Goal: Answer question/provide support

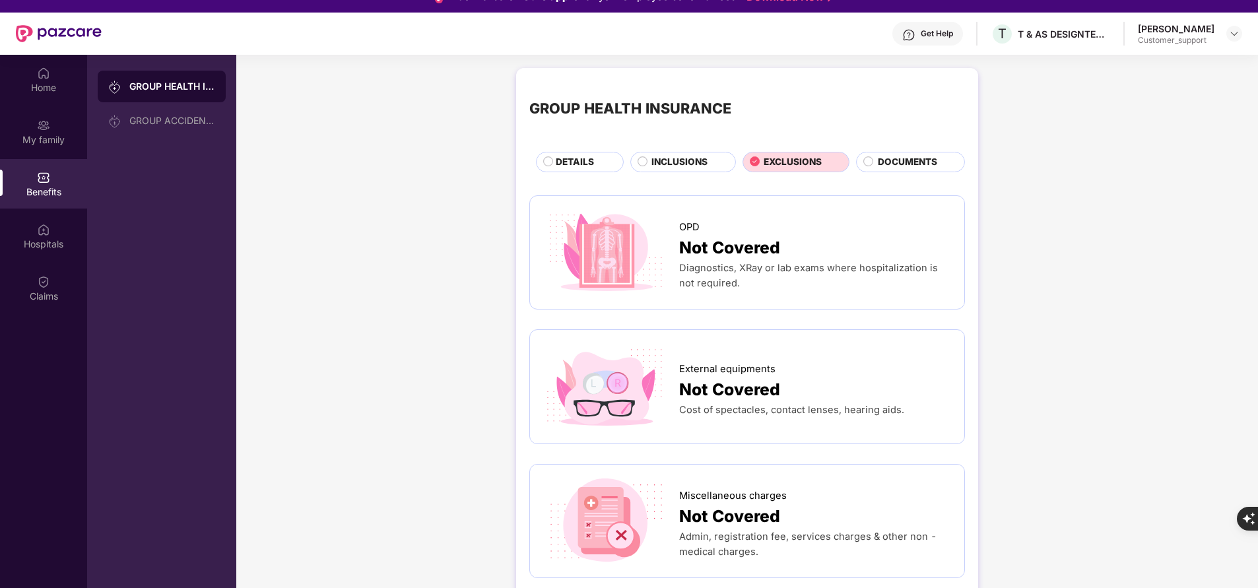
scroll to position [57, 0]
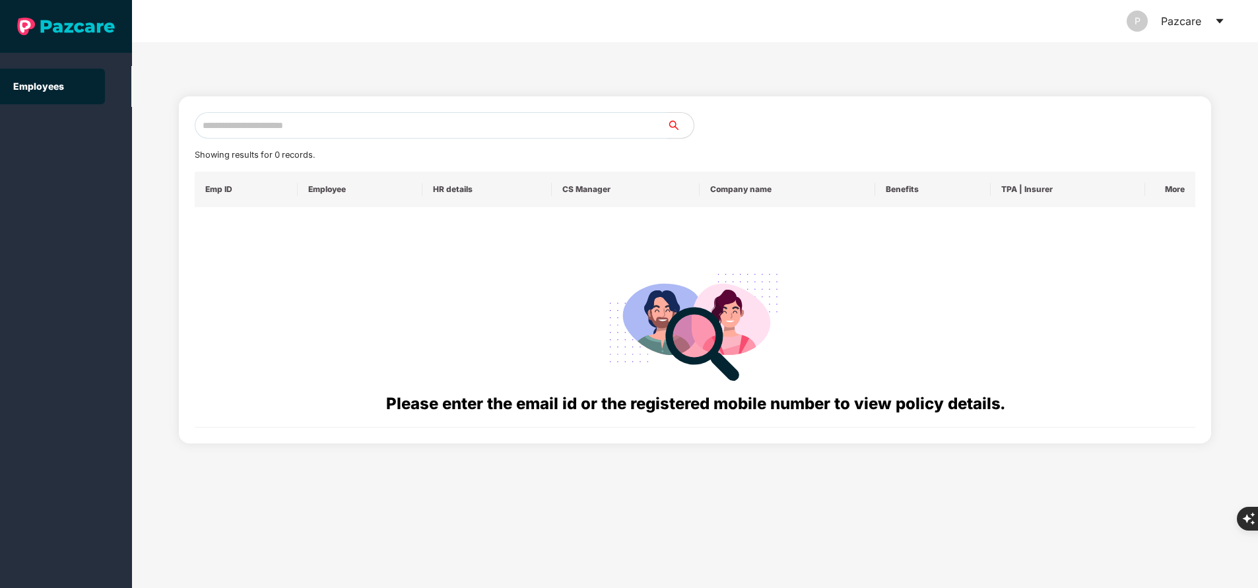
click at [337, 131] on input "text" at bounding box center [431, 125] width 473 height 26
paste input "**********"
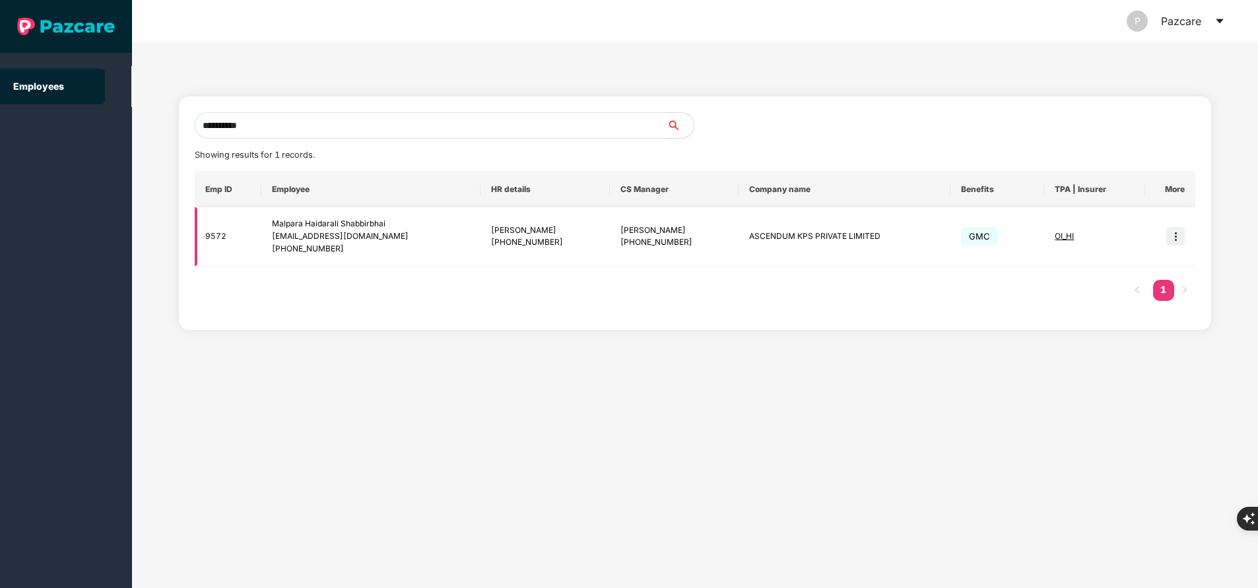
type input "**********"
click at [1175, 240] on img at bounding box center [1175, 236] width 18 height 18
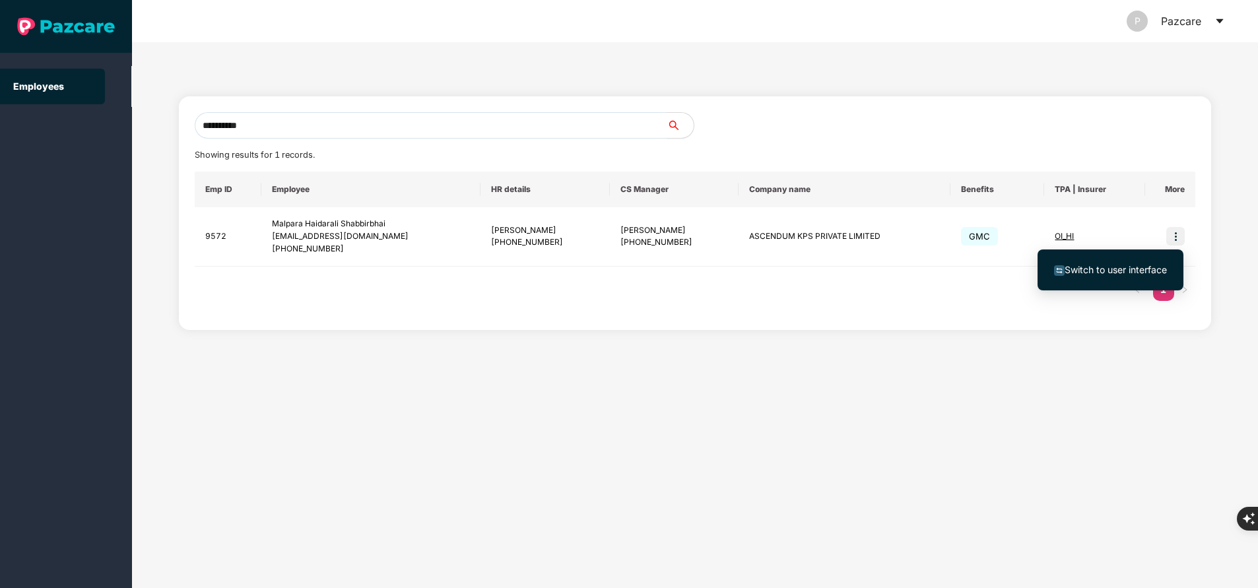
click at [1112, 271] on span "Switch to user interface" at bounding box center [1116, 269] width 102 height 11
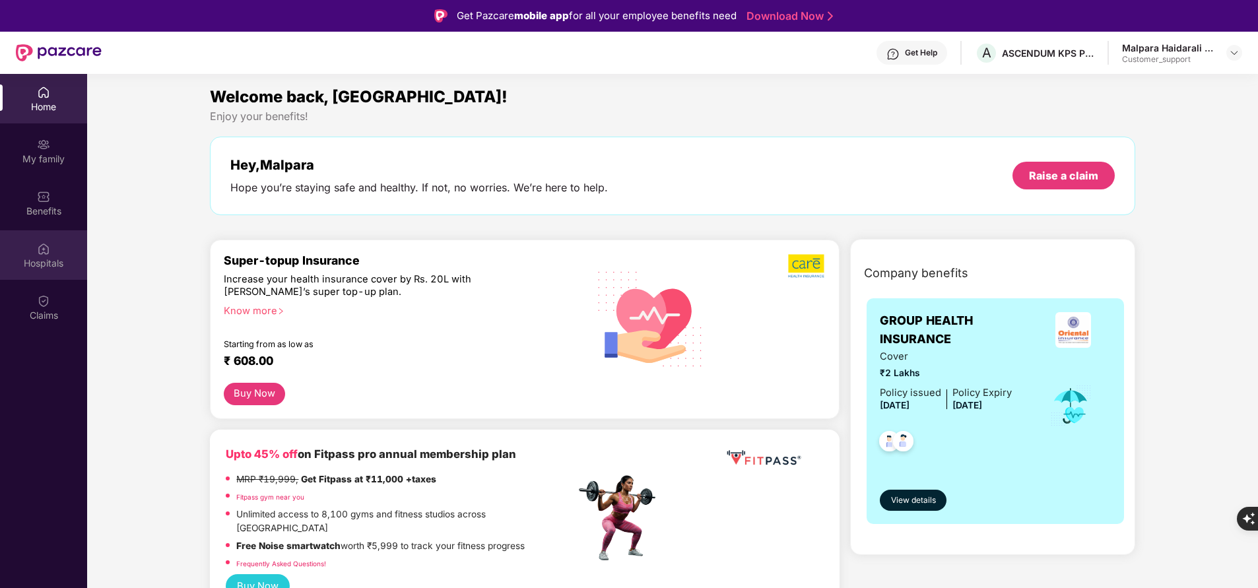
click at [62, 263] on div "Hospitals" at bounding box center [43, 263] width 87 height 13
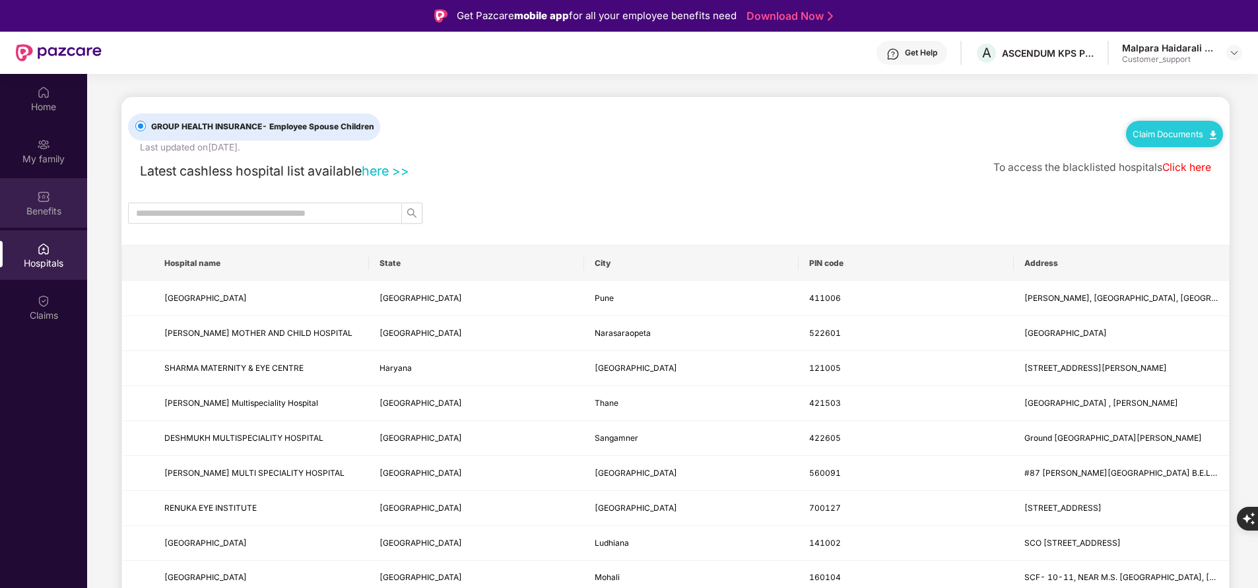
click at [29, 206] on div "Benefits" at bounding box center [43, 211] width 87 height 13
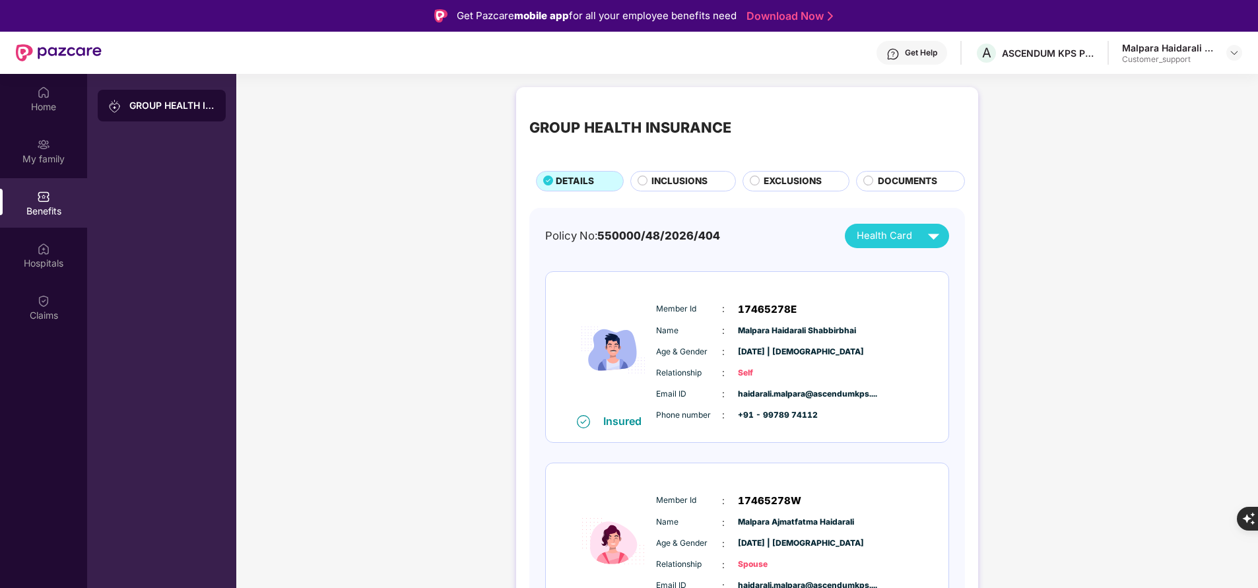
click at [880, 187] on span "DOCUMENTS" at bounding box center [907, 181] width 59 height 14
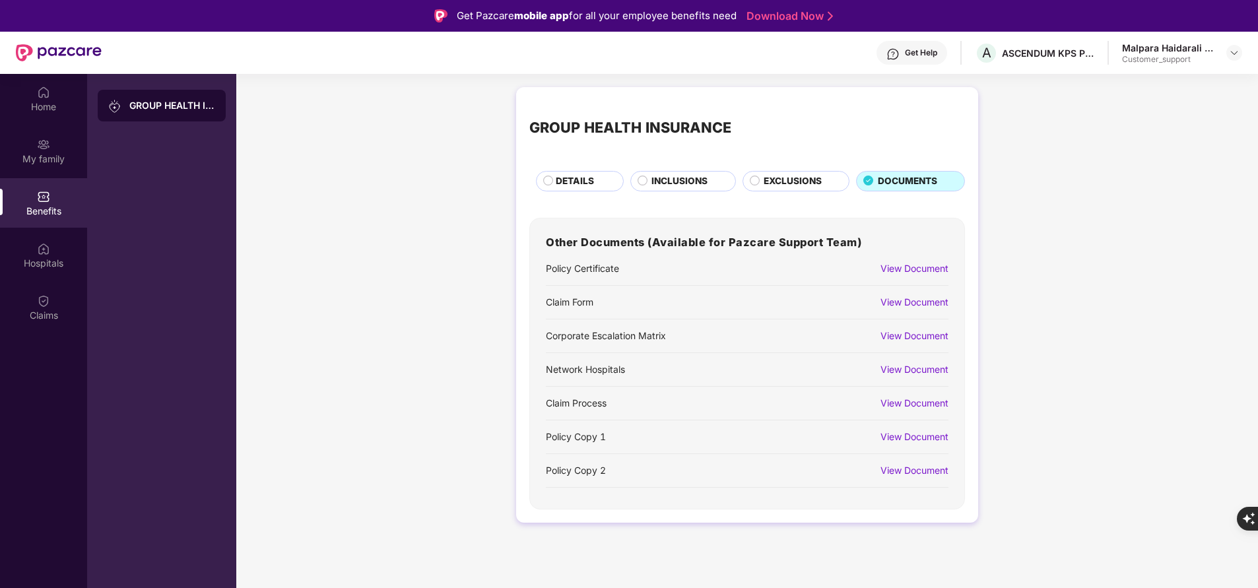
click at [927, 306] on div "View Document" at bounding box center [914, 302] width 68 height 15
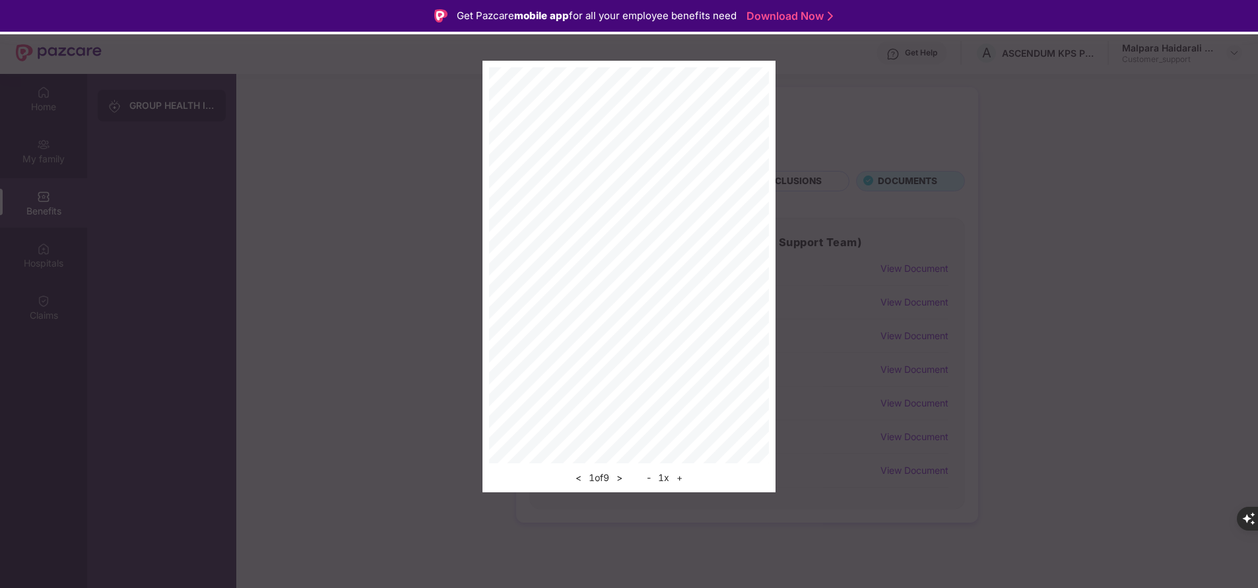
scroll to position [74, 0]
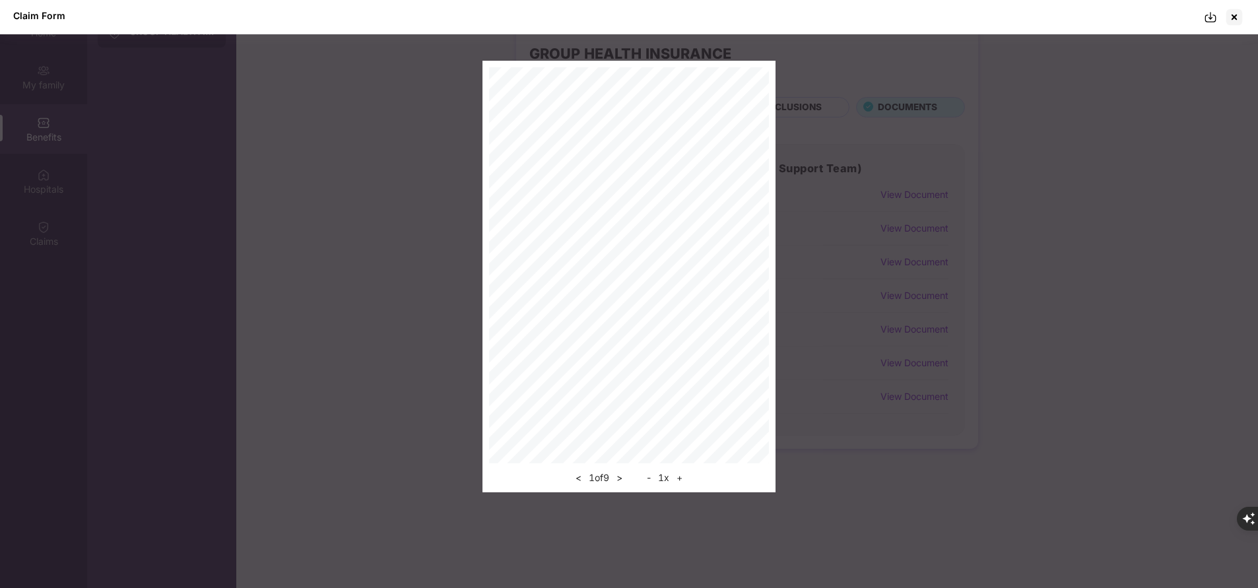
click at [1214, 22] on img at bounding box center [1210, 17] width 13 height 13
click at [1236, 22] on div at bounding box center [1234, 17] width 21 height 21
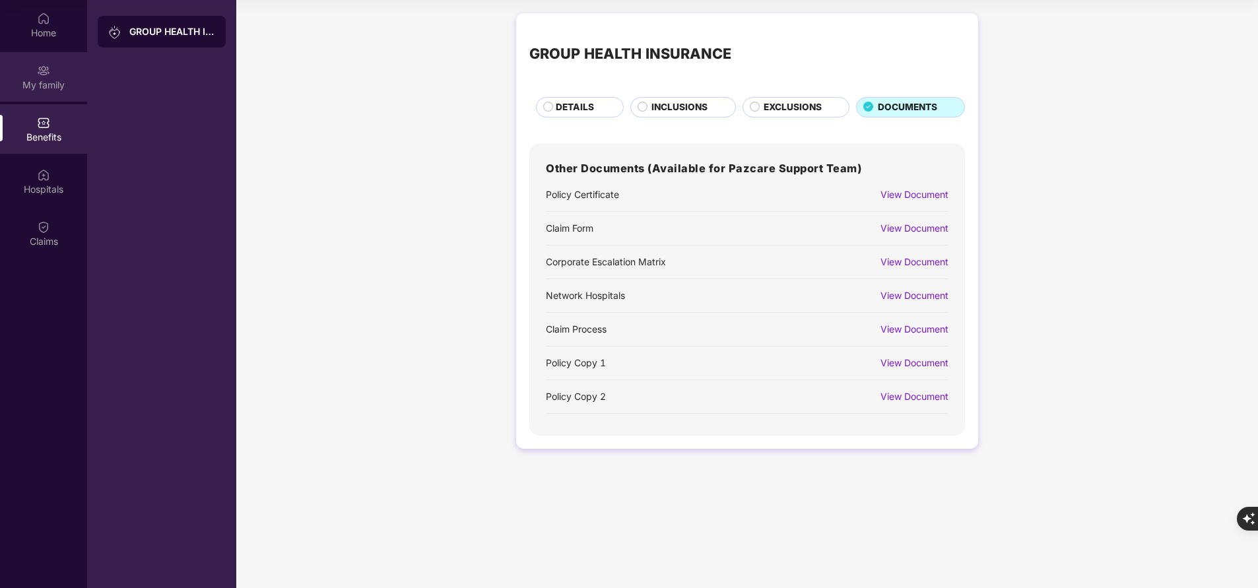
click at [49, 86] on div "My family" at bounding box center [43, 85] width 87 height 13
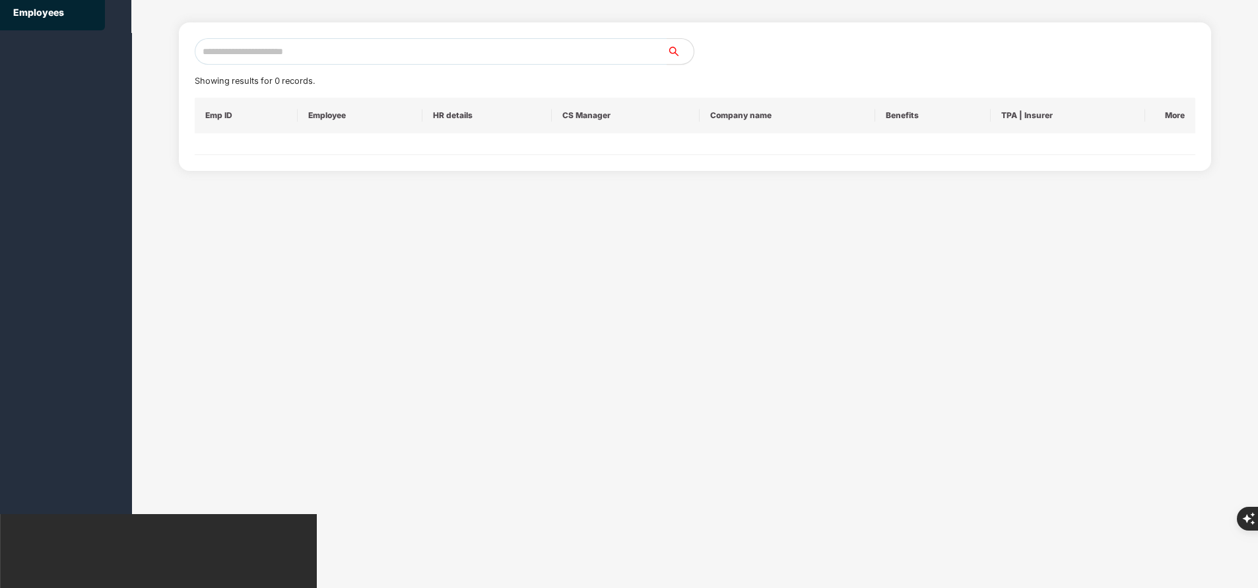
scroll to position [0, 0]
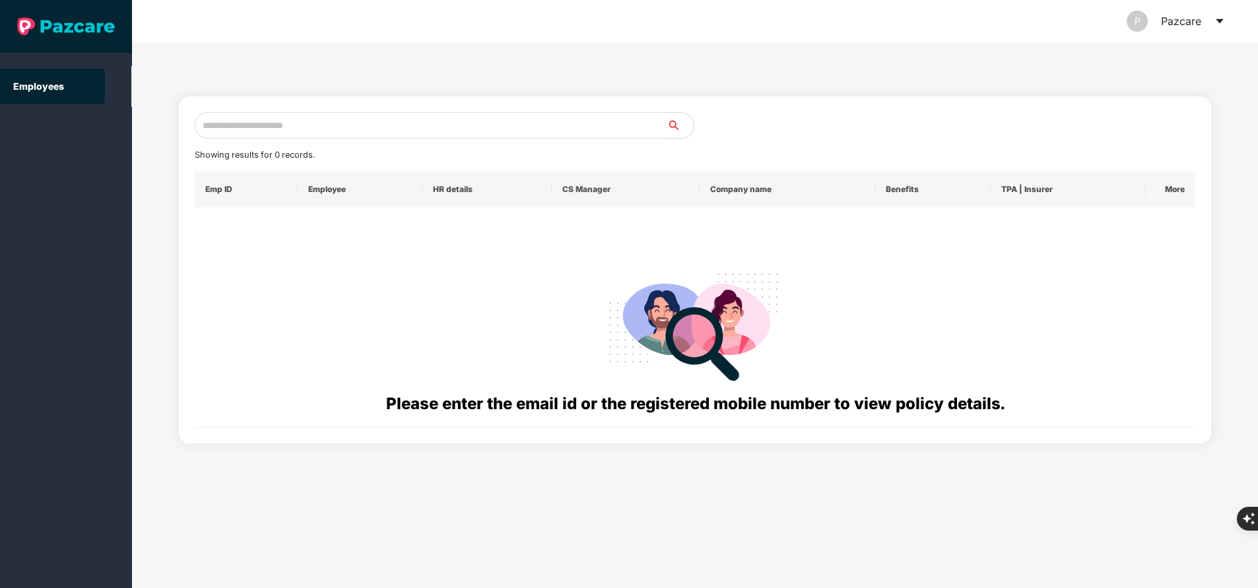
click at [346, 127] on input "text" at bounding box center [431, 125] width 473 height 26
paste input "**********"
type input "*"
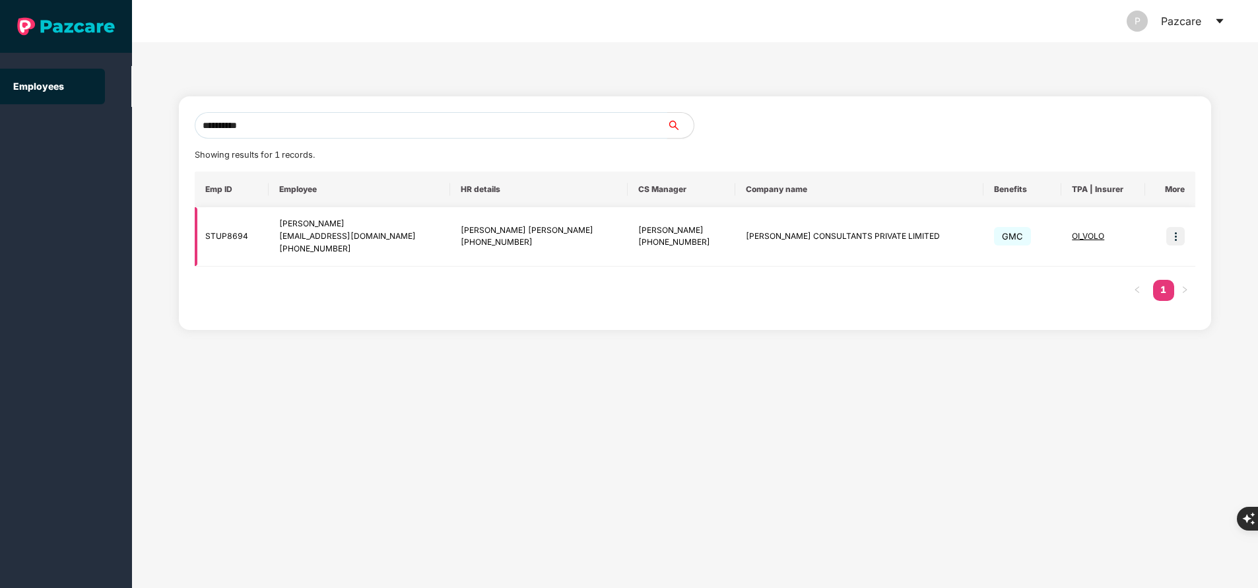
type input "**********"
click at [1179, 236] on img at bounding box center [1175, 236] width 18 height 18
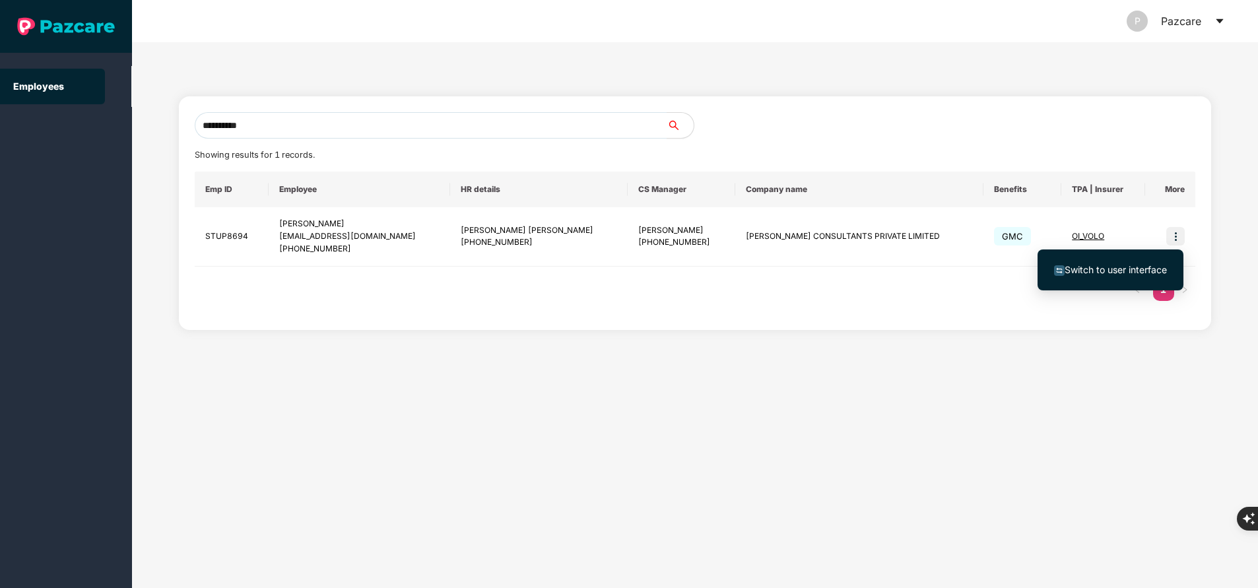
click at [1133, 270] on span "Switch to user interface" at bounding box center [1116, 269] width 102 height 11
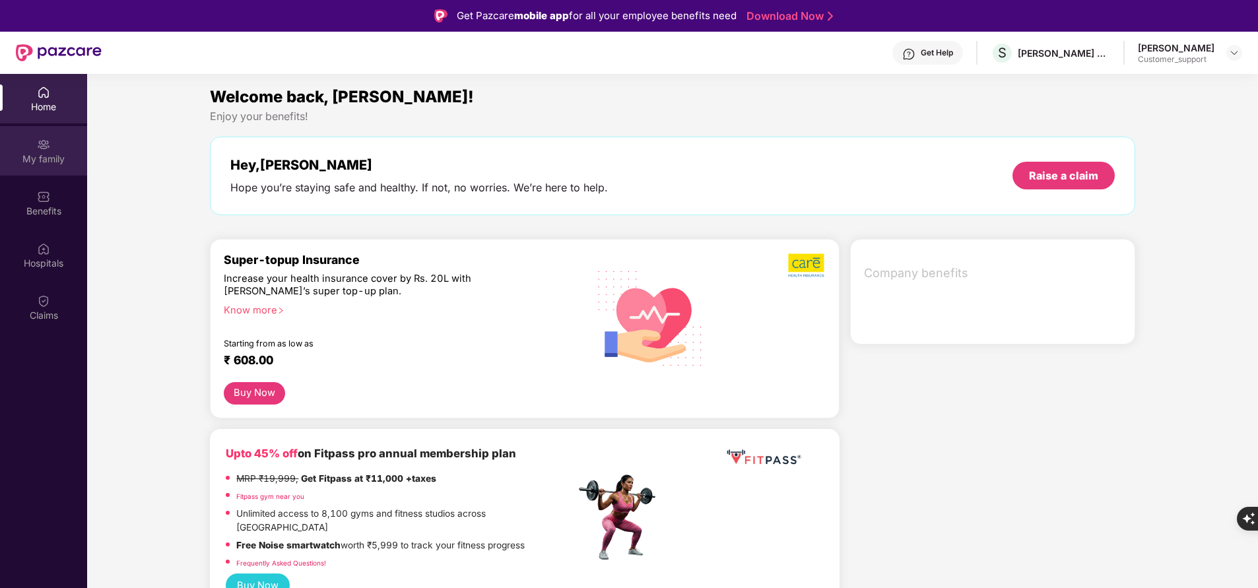
click at [38, 165] on div "My family" at bounding box center [43, 158] width 87 height 13
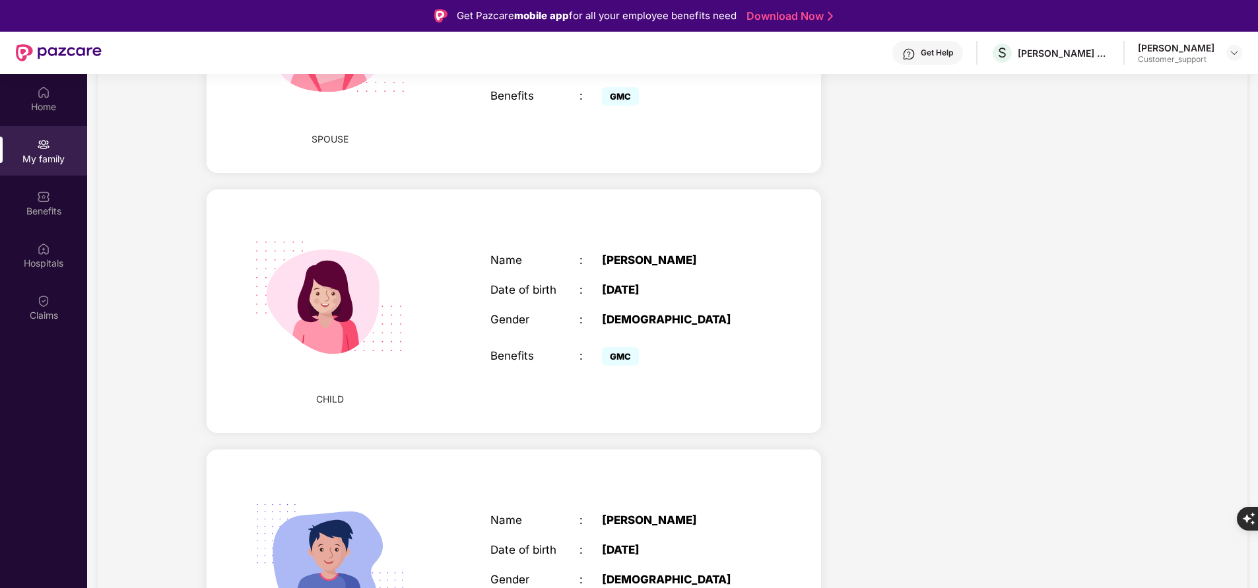
scroll to position [535, 0]
click at [53, 201] on div "Benefits" at bounding box center [43, 203] width 87 height 50
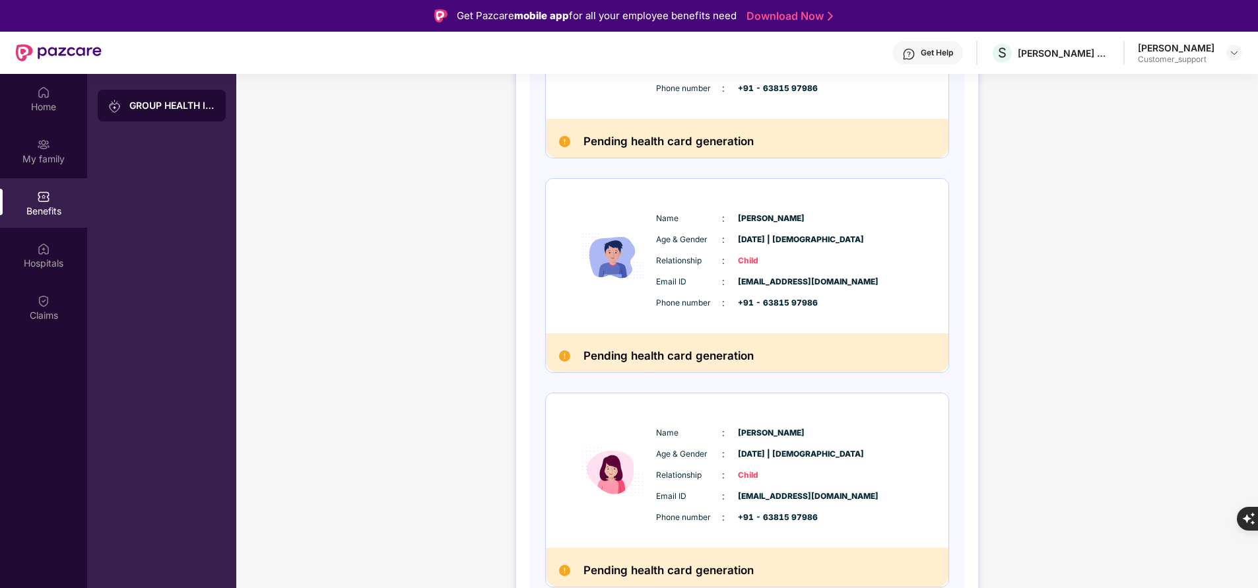
scroll to position [516, 0]
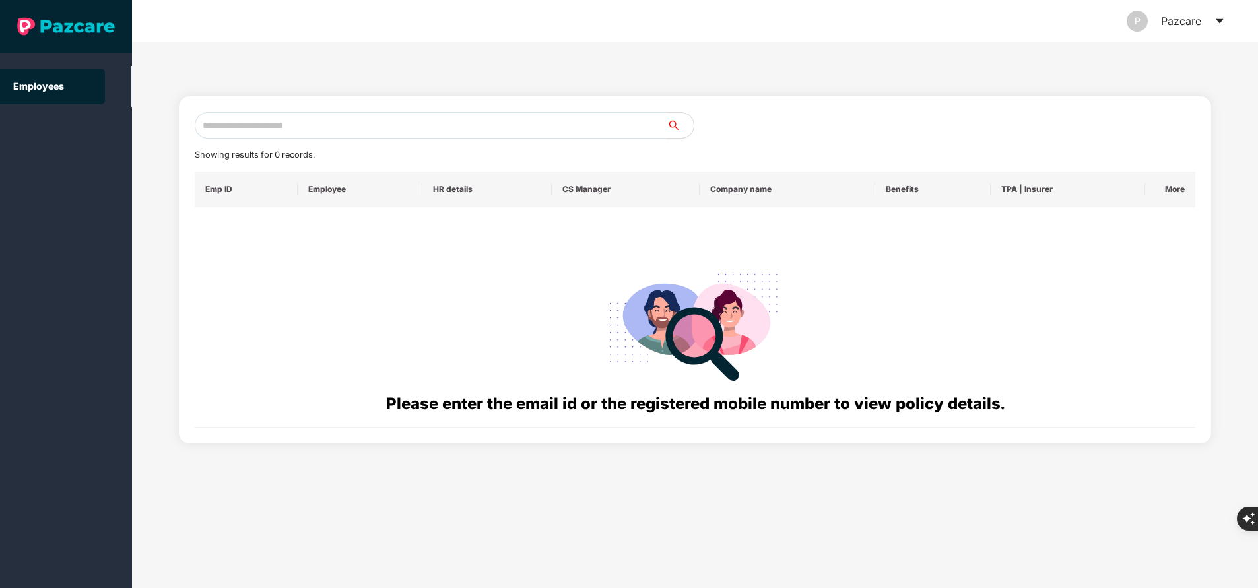
click at [419, 121] on input "text" at bounding box center [431, 125] width 473 height 26
paste input "**********"
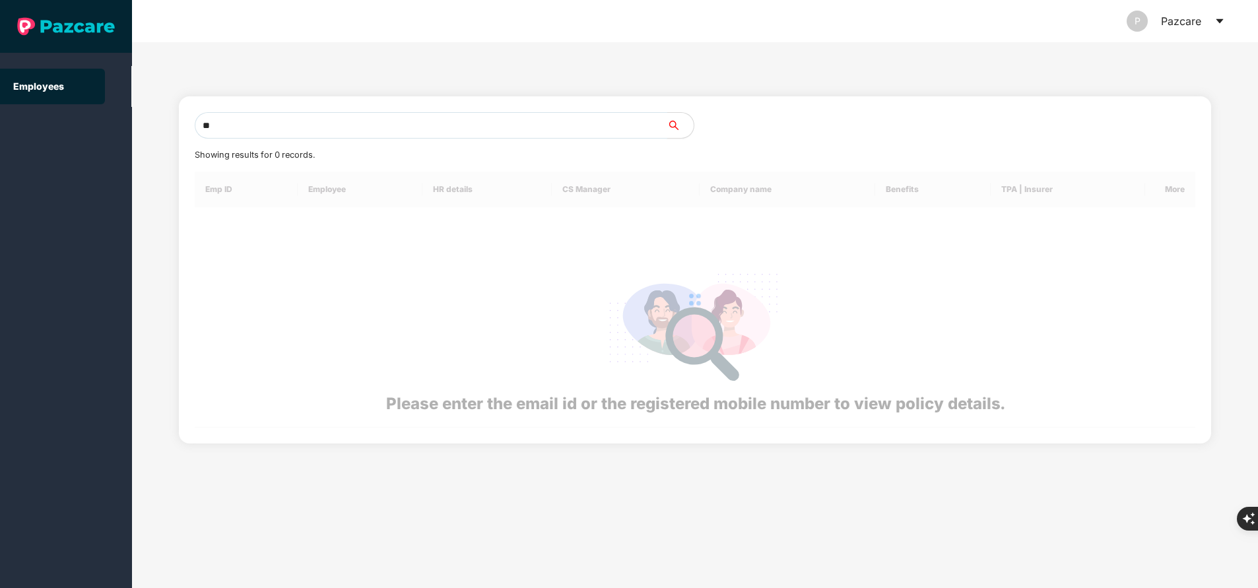
type input "*"
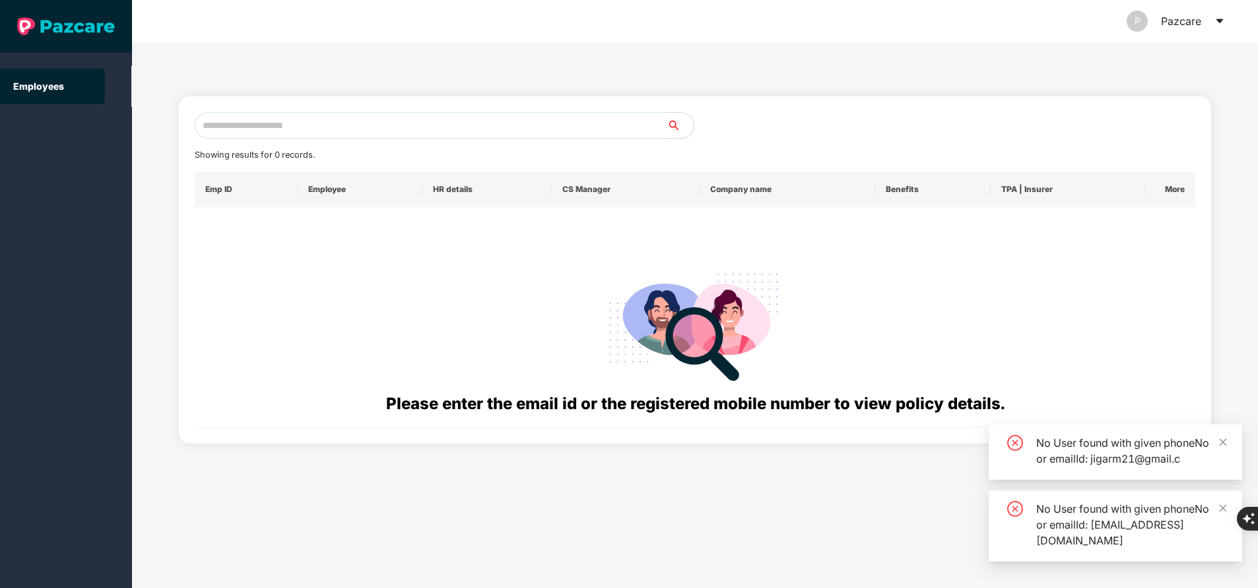
paste input "**********"
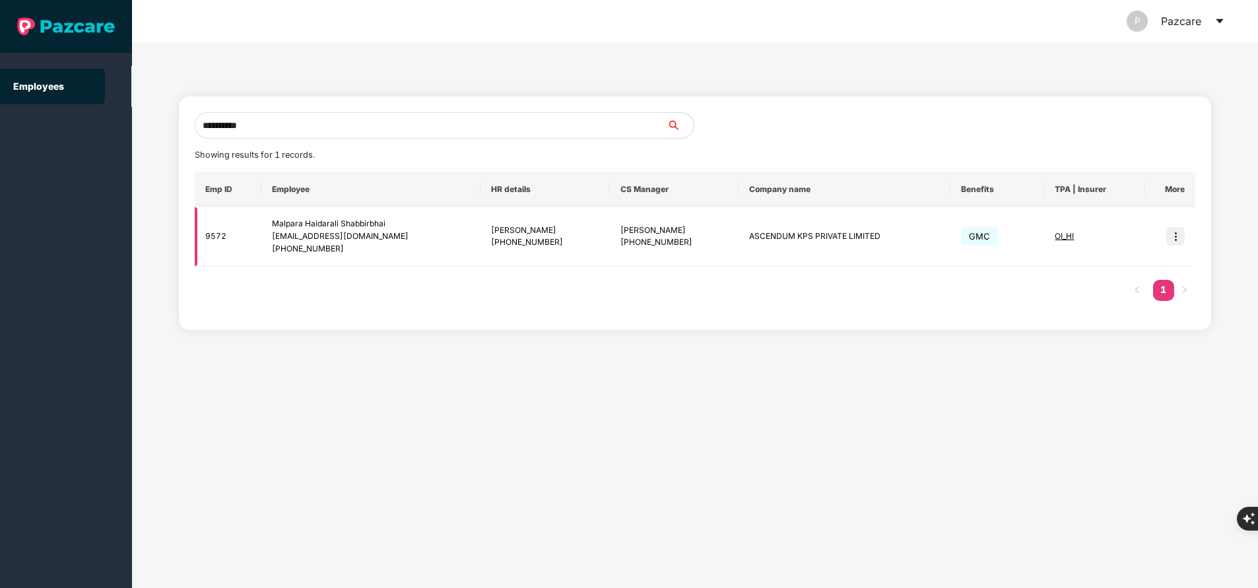
type input "**********"
click at [1176, 245] on img at bounding box center [1175, 236] width 18 height 18
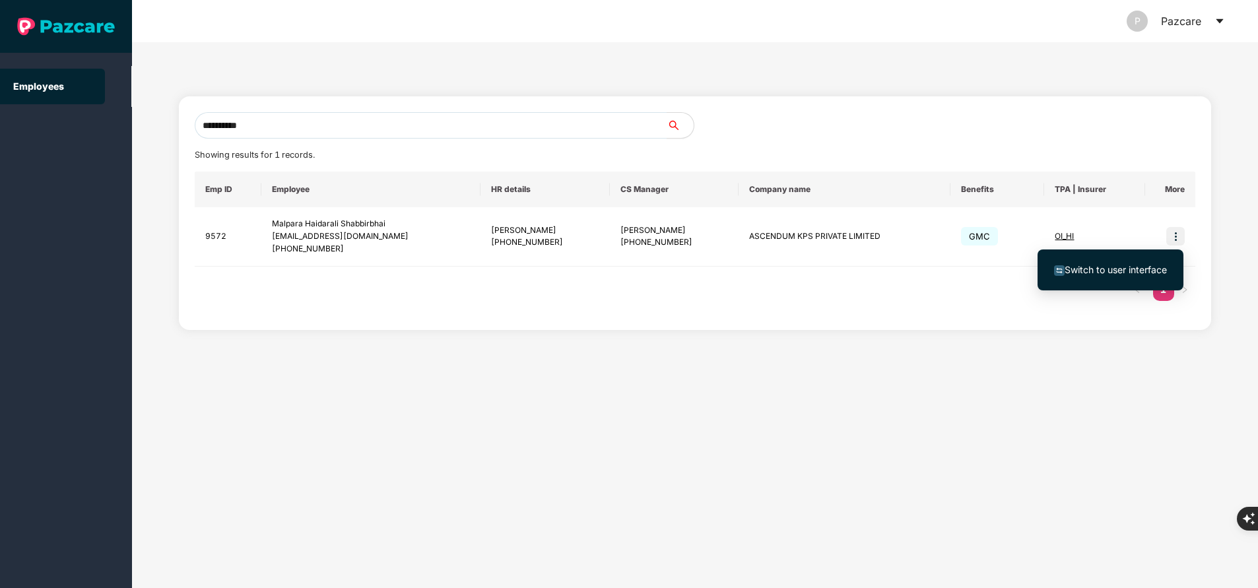
click at [1111, 274] on span "Switch to user interface" at bounding box center [1116, 269] width 102 height 11
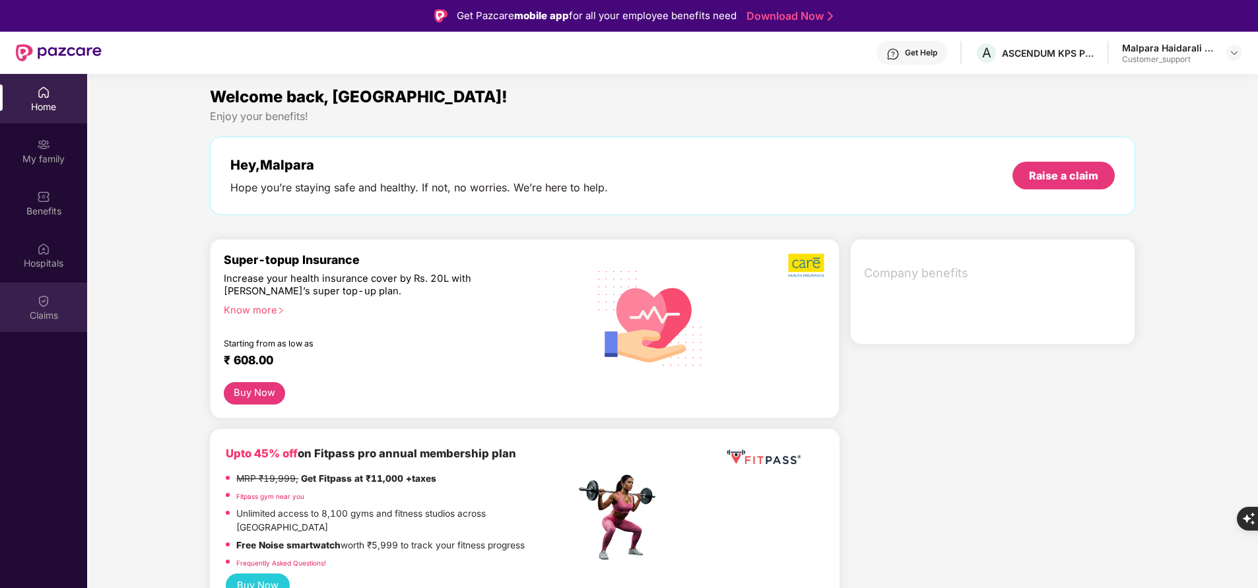
click at [40, 317] on div "Claims" at bounding box center [43, 315] width 87 height 13
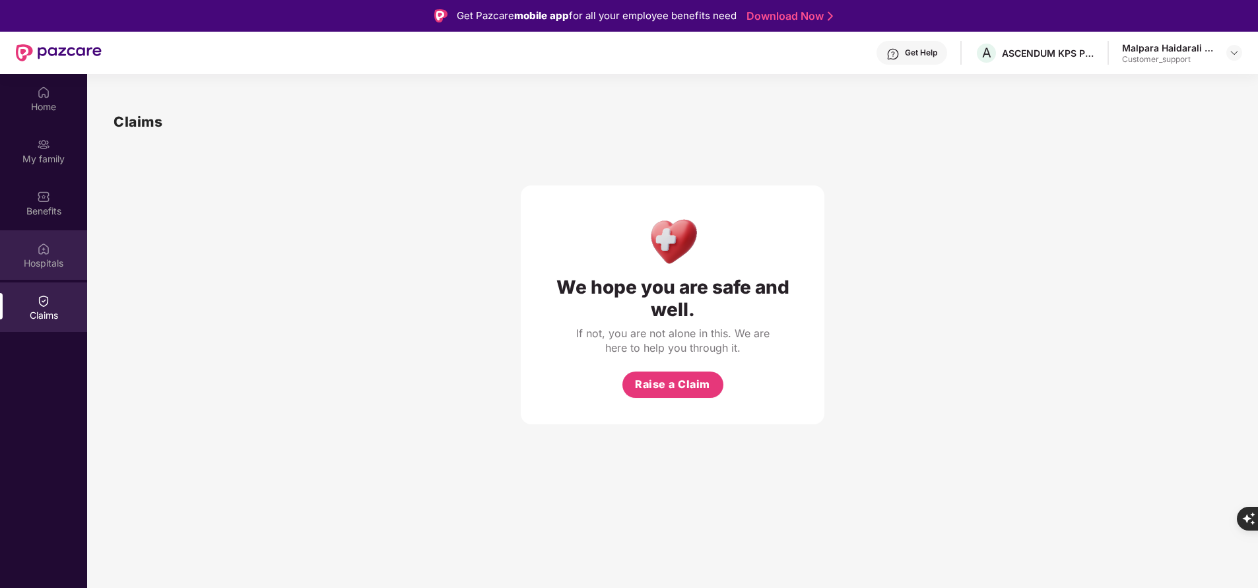
click at [41, 270] on div "Hospitals" at bounding box center [43, 255] width 87 height 50
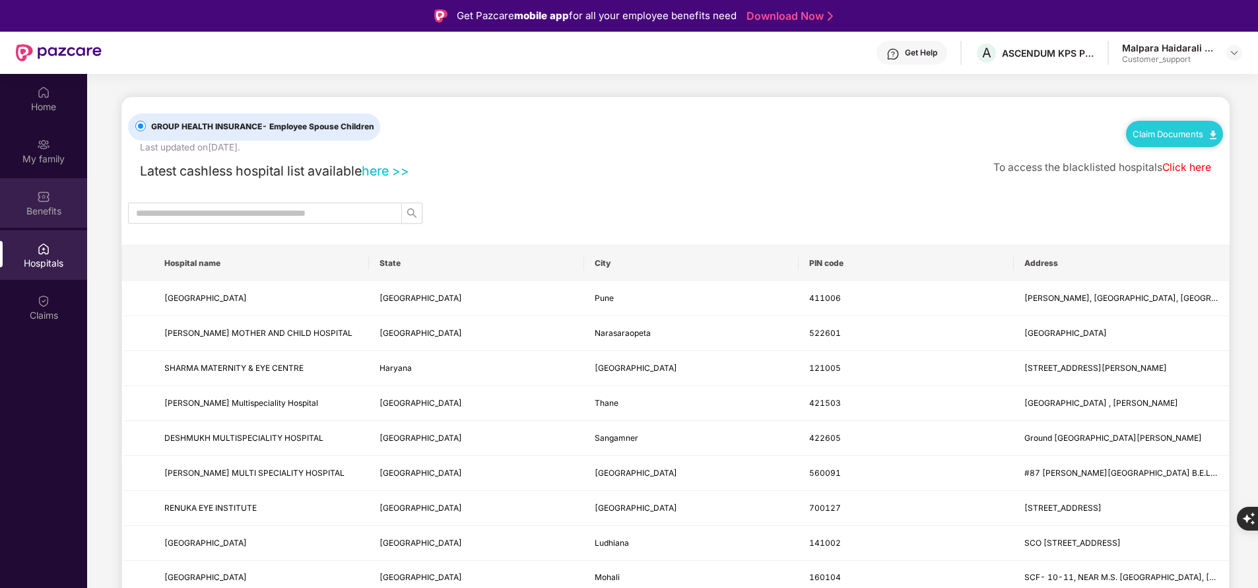
click at [41, 207] on div "Benefits" at bounding box center [43, 211] width 87 height 13
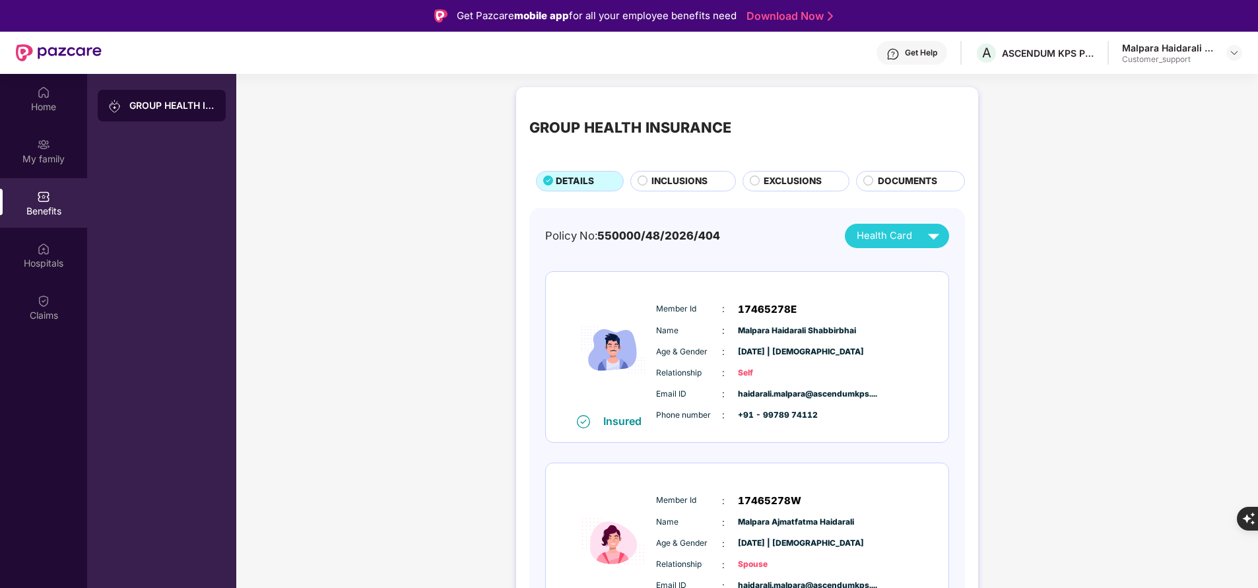
click at [665, 183] on span "INCLUSIONS" at bounding box center [679, 181] width 56 height 14
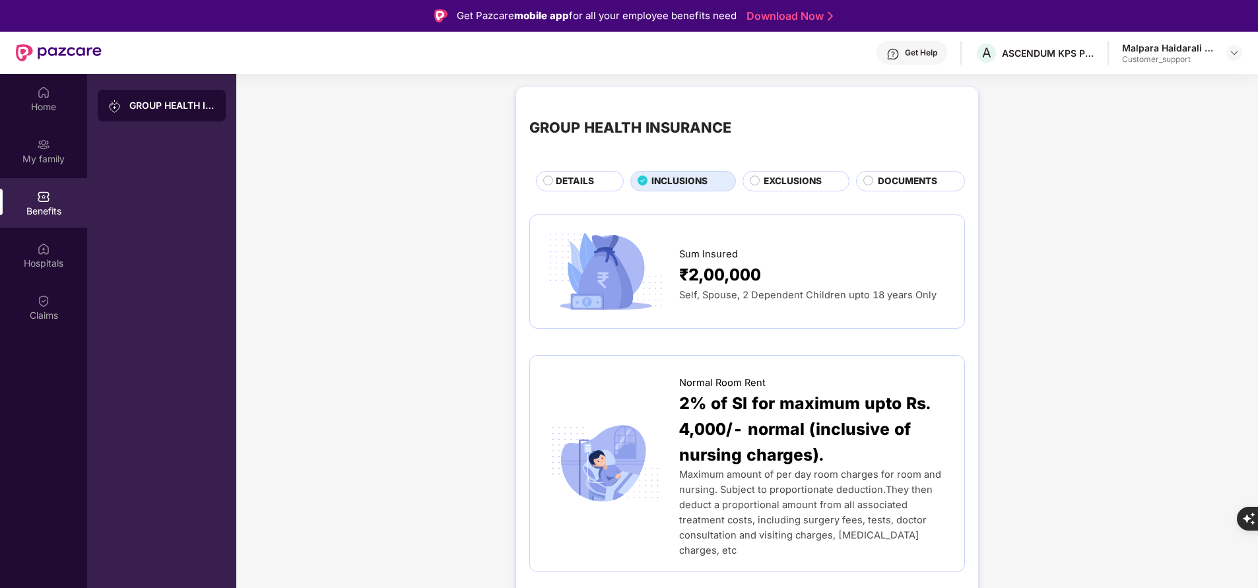
click at [770, 183] on span "EXCLUSIONS" at bounding box center [793, 181] width 58 height 14
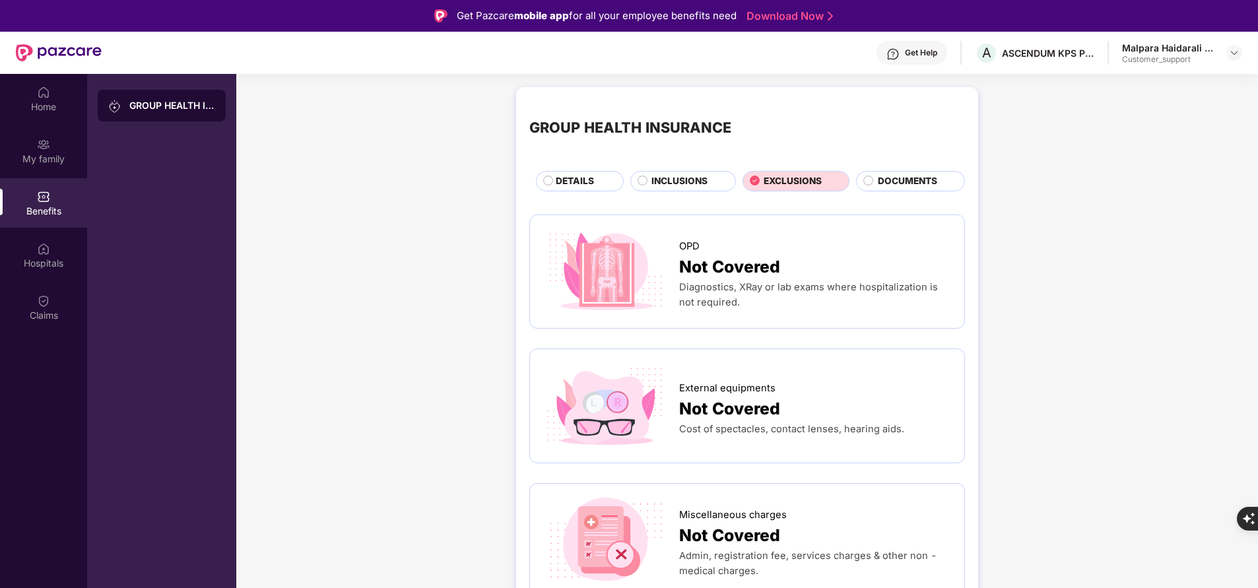
click at [922, 183] on span "DOCUMENTS" at bounding box center [907, 181] width 59 height 14
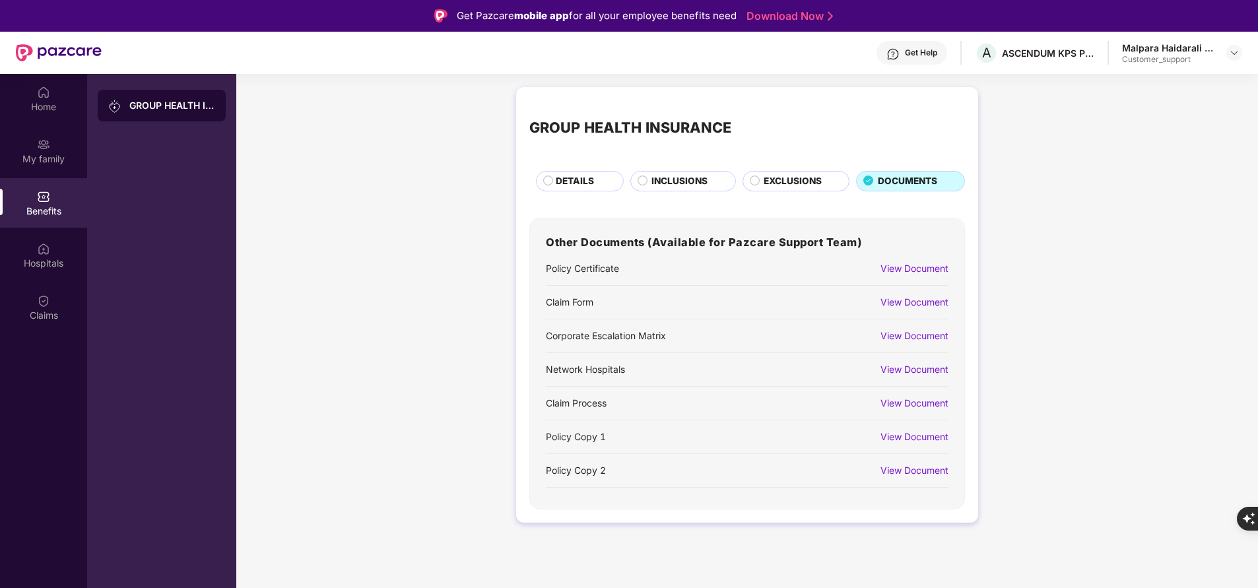
click at [906, 306] on div "View Document" at bounding box center [914, 302] width 68 height 15
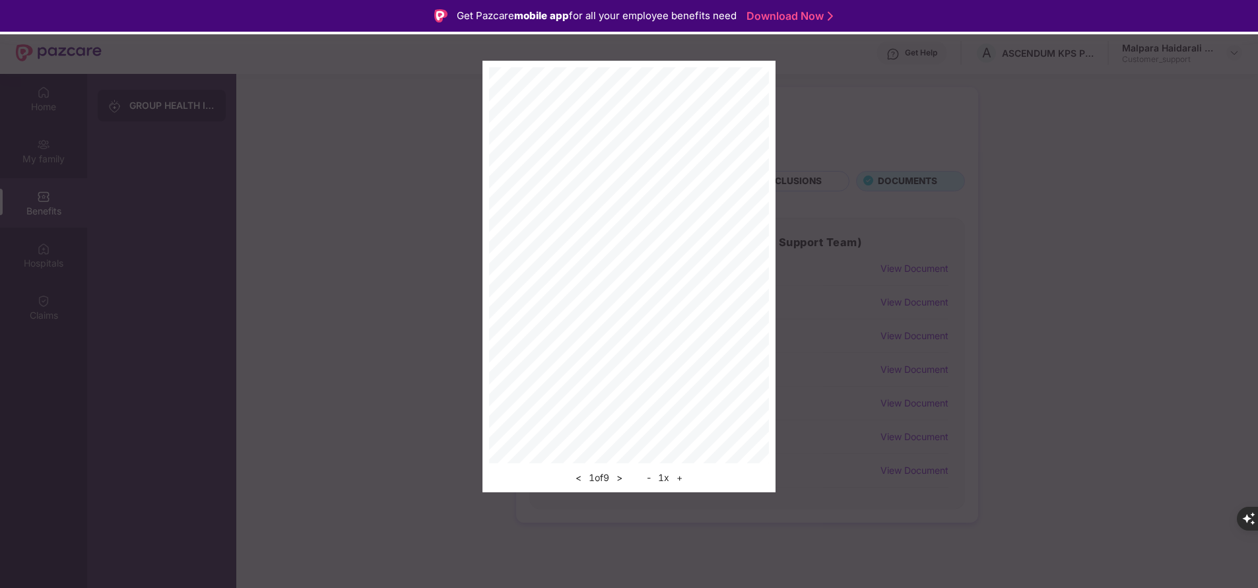
scroll to position [74, 0]
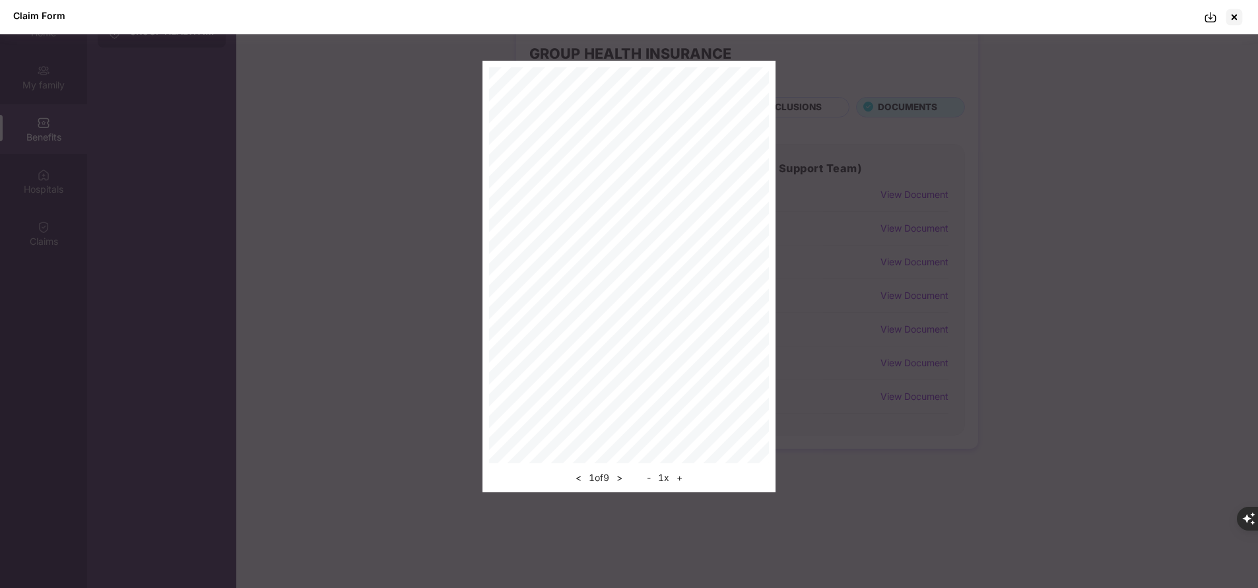
click at [1210, 18] on img at bounding box center [1210, 17] width 13 height 13
